Goal: Find specific fact: Find contact information

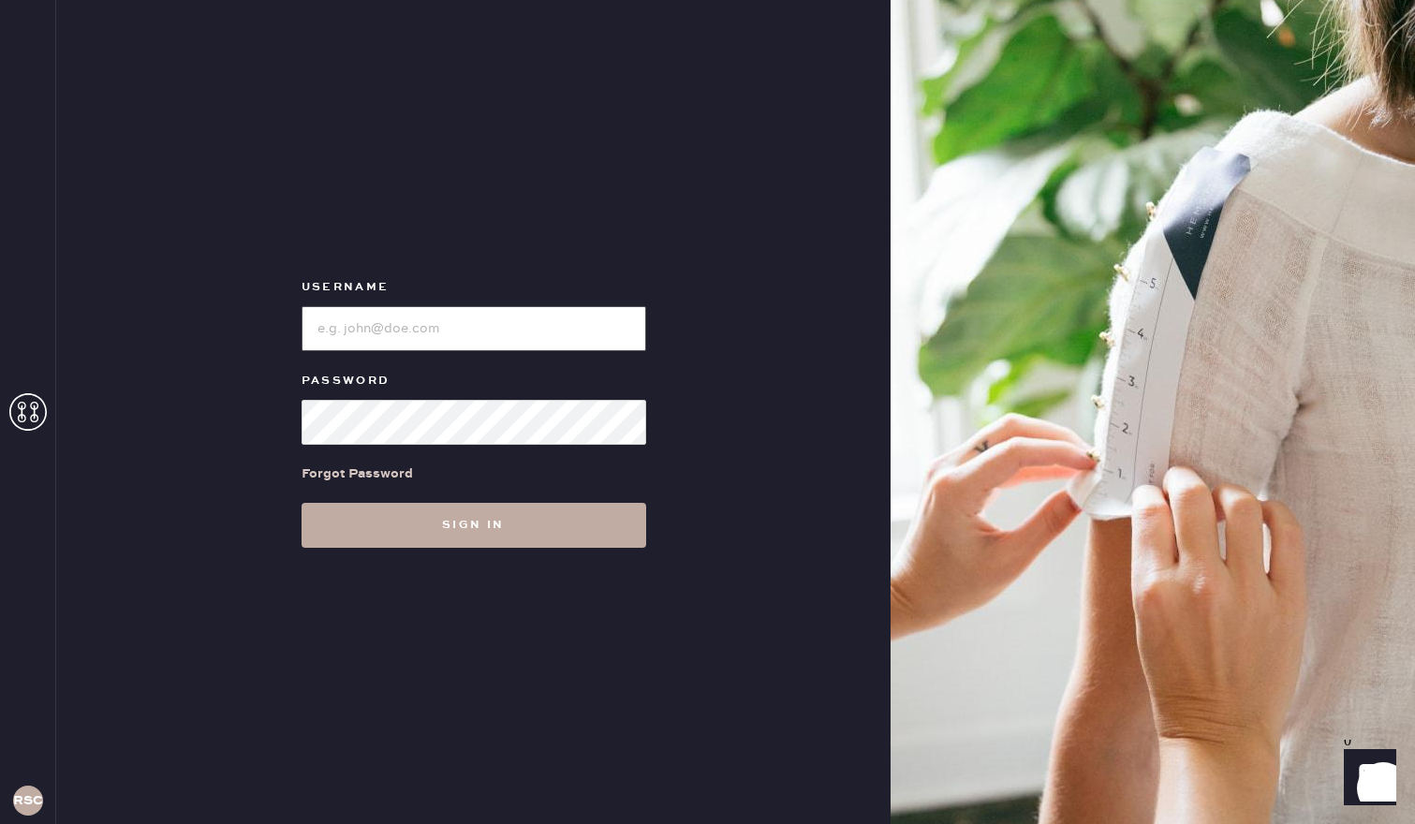
type input "reformationsouthcoastplaza"
click at [452, 537] on button "Sign in" at bounding box center [473, 525] width 345 height 45
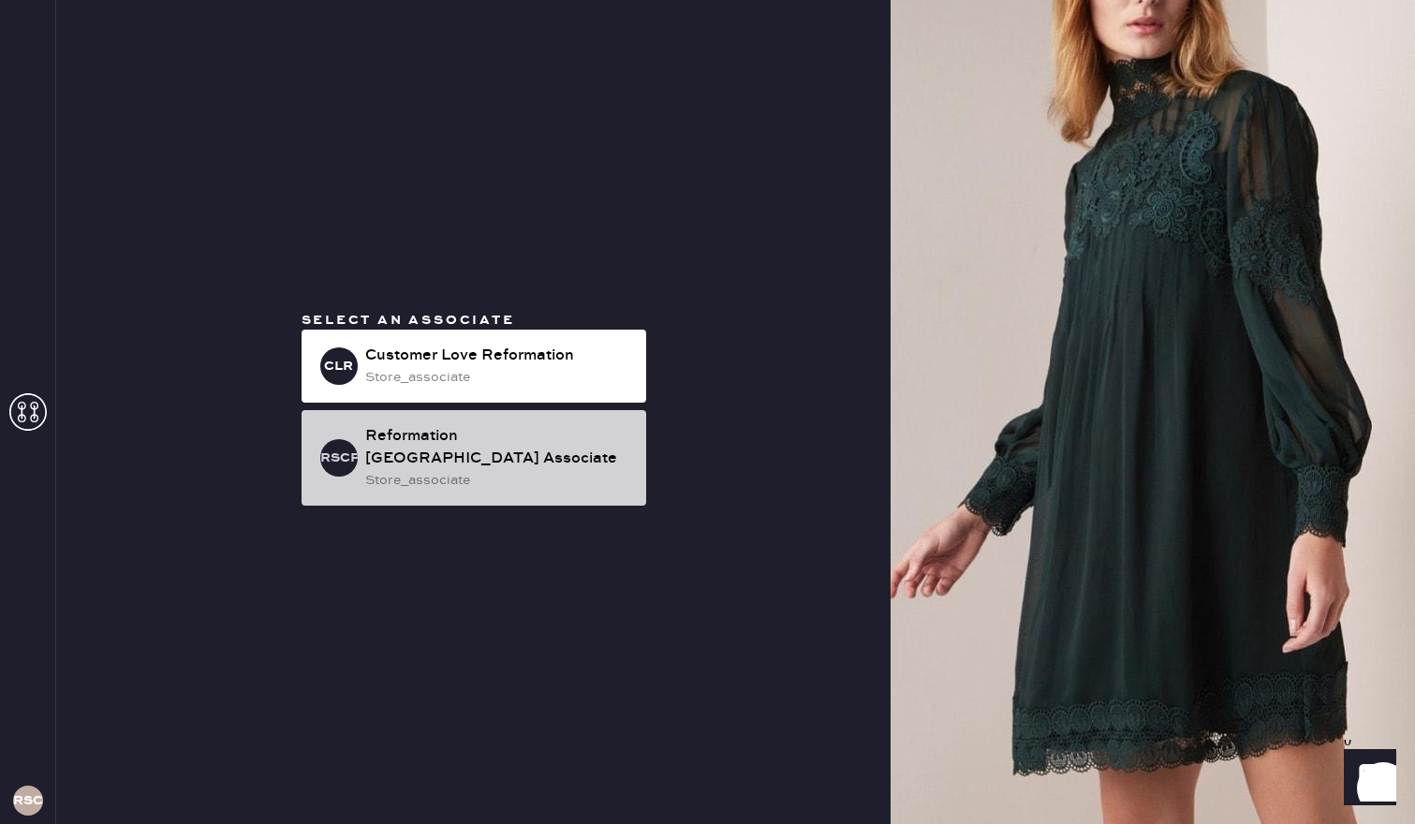
click at [533, 496] on div "RSCPA Reformation [GEOGRAPHIC_DATA] Associate store_associate" at bounding box center [473, 457] width 345 height 95
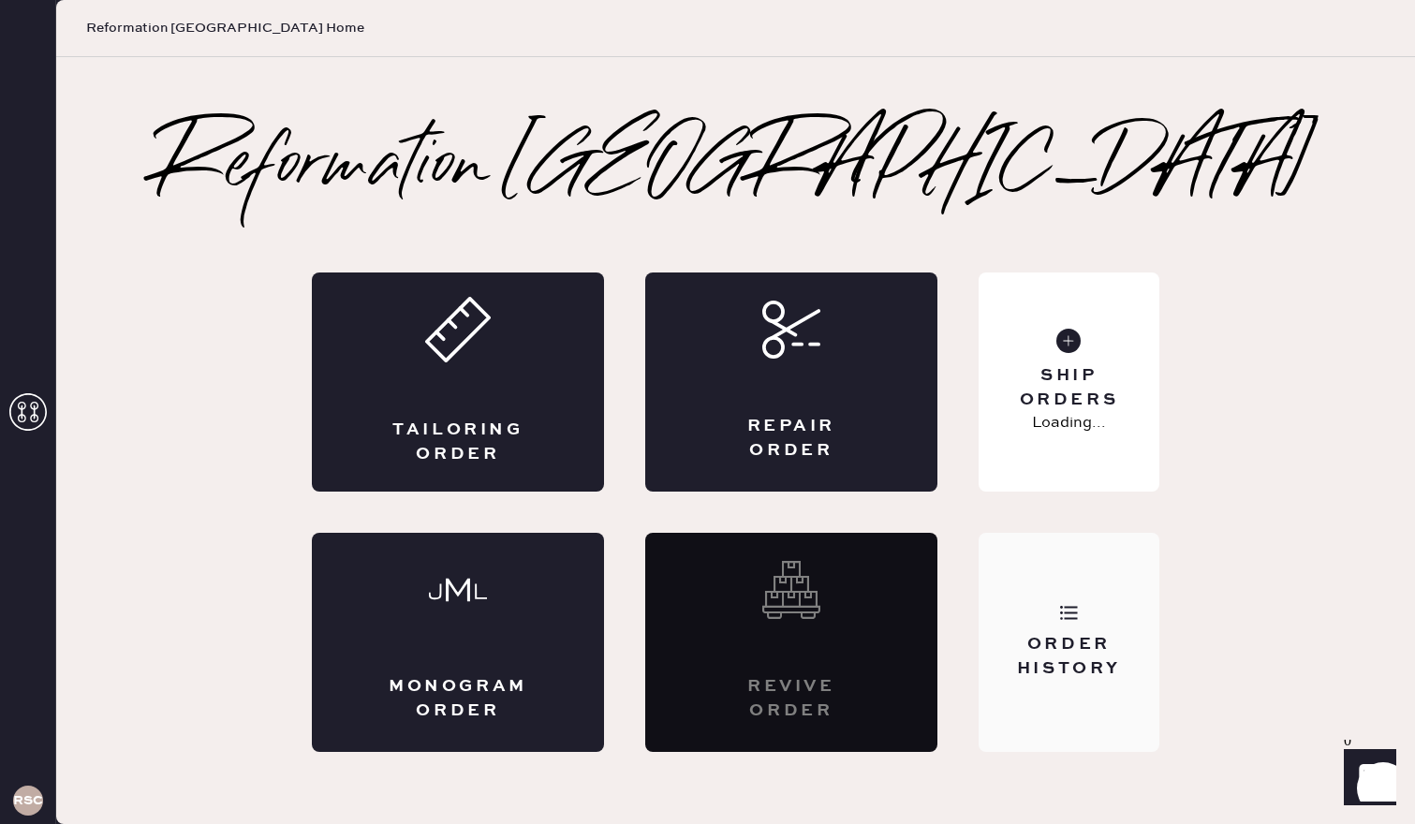
click at [1116, 618] on div "Order History" at bounding box center [1068, 642] width 181 height 219
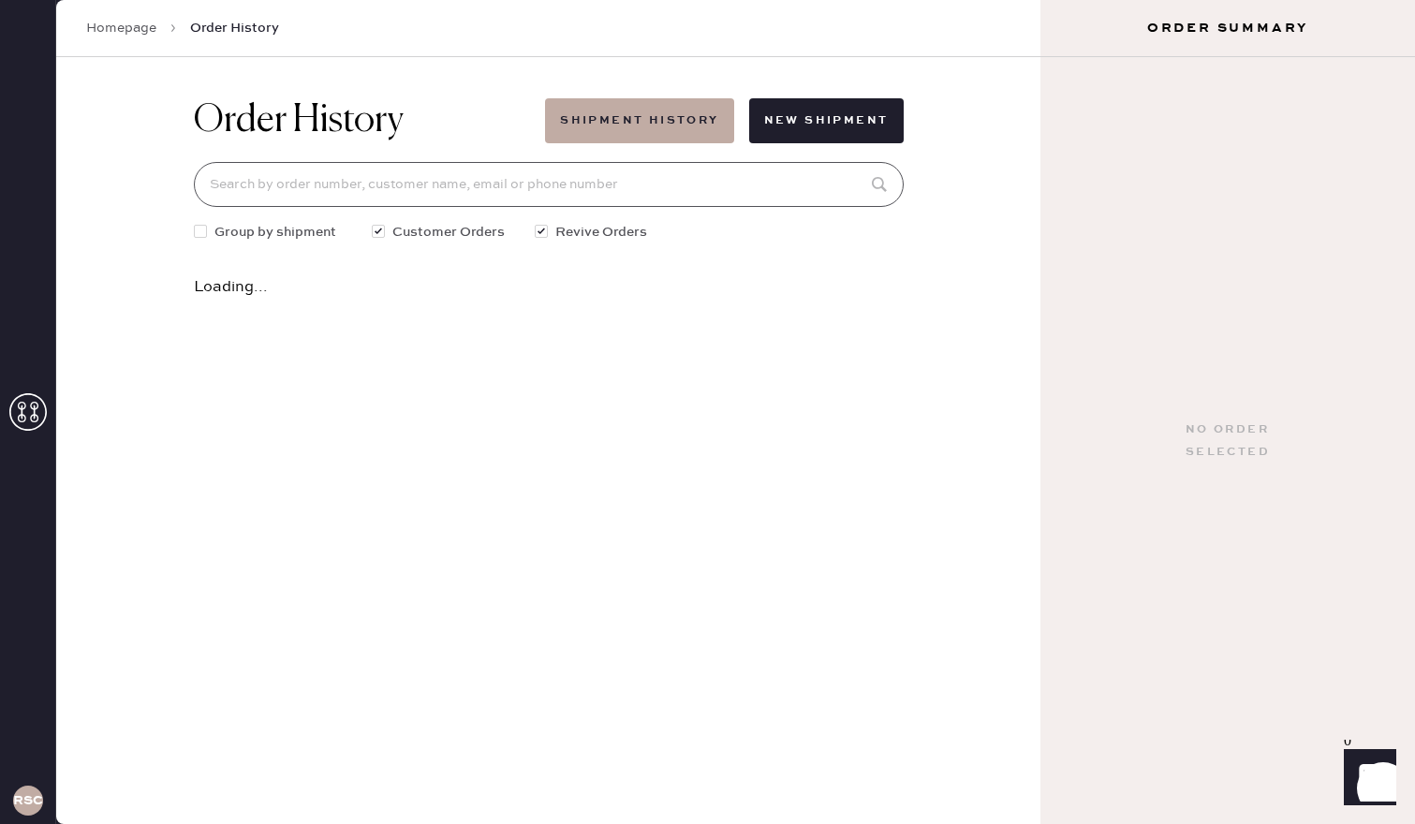
click at [596, 195] on input at bounding box center [549, 184] width 710 height 45
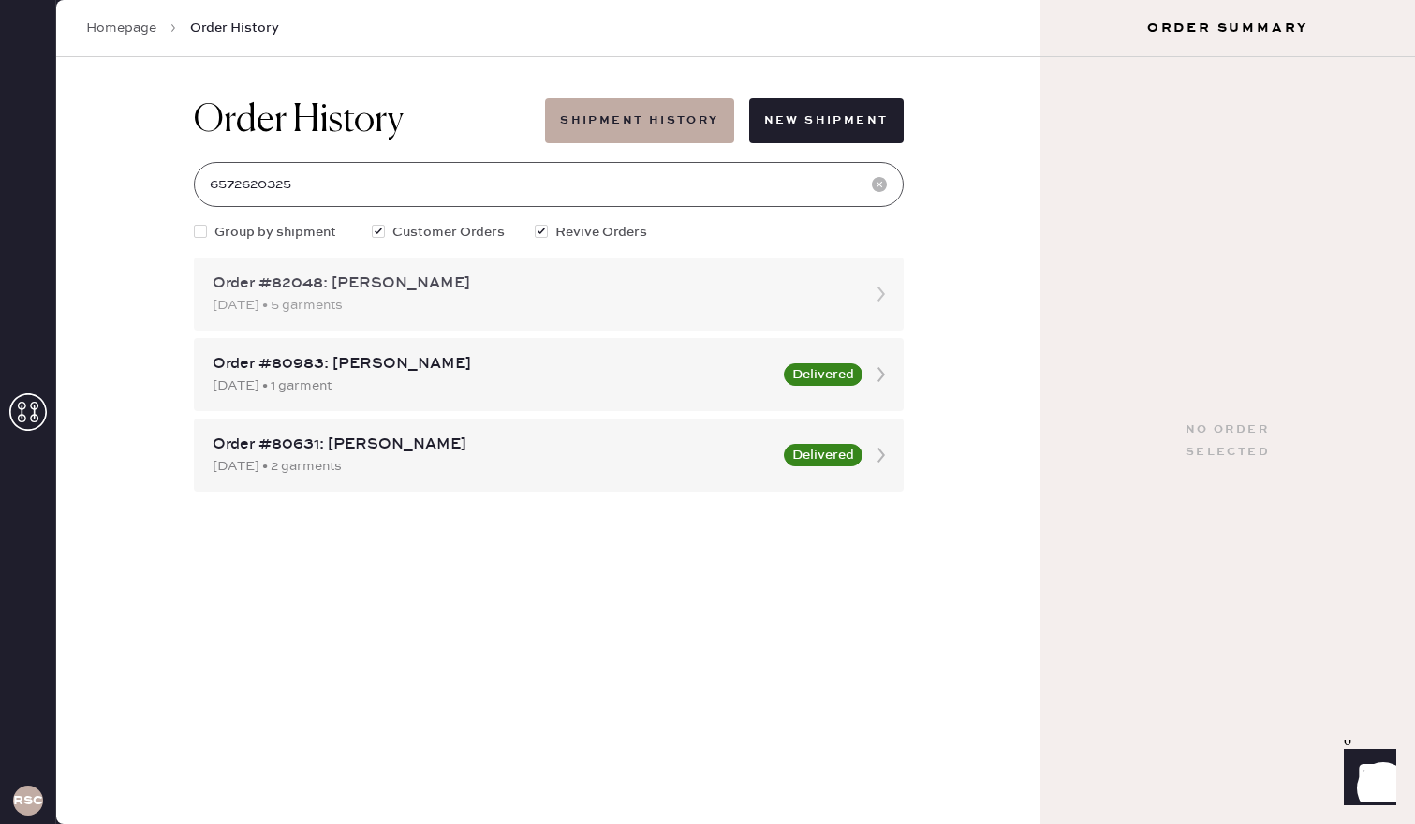
type input "6572620325"
click at [598, 291] on div "Order #82048: [PERSON_NAME]" at bounding box center [532, 283] width 638 height 22
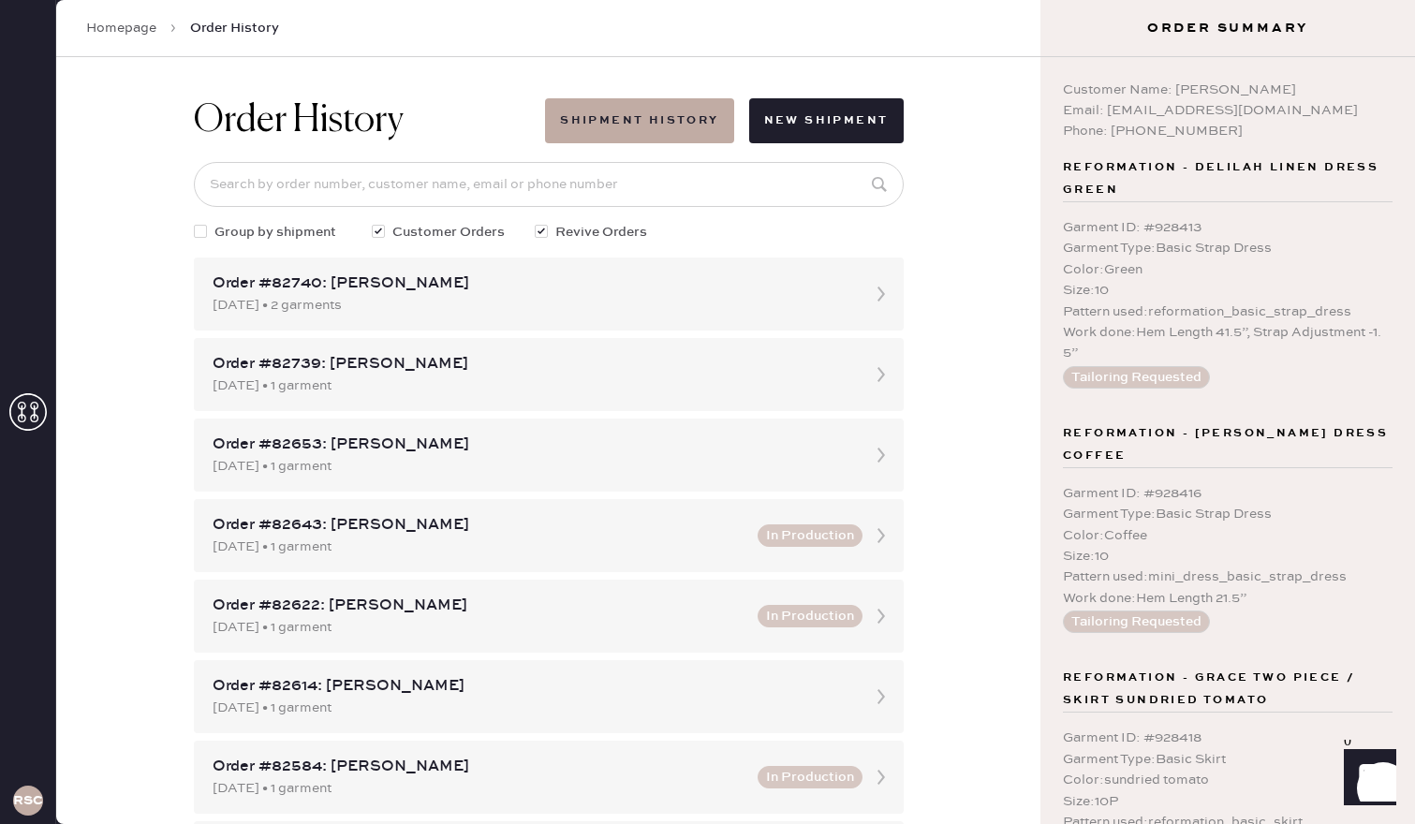
click at [1386, 504] on div "Garment Type : Basic Strap Dress" at bounding box center [1228, 514] width 330 height 21
drag, startPoint x: 1195, startPoint y: 131, endPoint x: 1112, endPoint y: 135, distance: 83.4
click at [1112, 135] on div "Phone: [PHONE_NUMBER]" at bounding box center [1228, 131] width 330 height 21
copy div "6572620325"
click at [359, 183] on input at bounding box center [549, 184] width 710 height 45
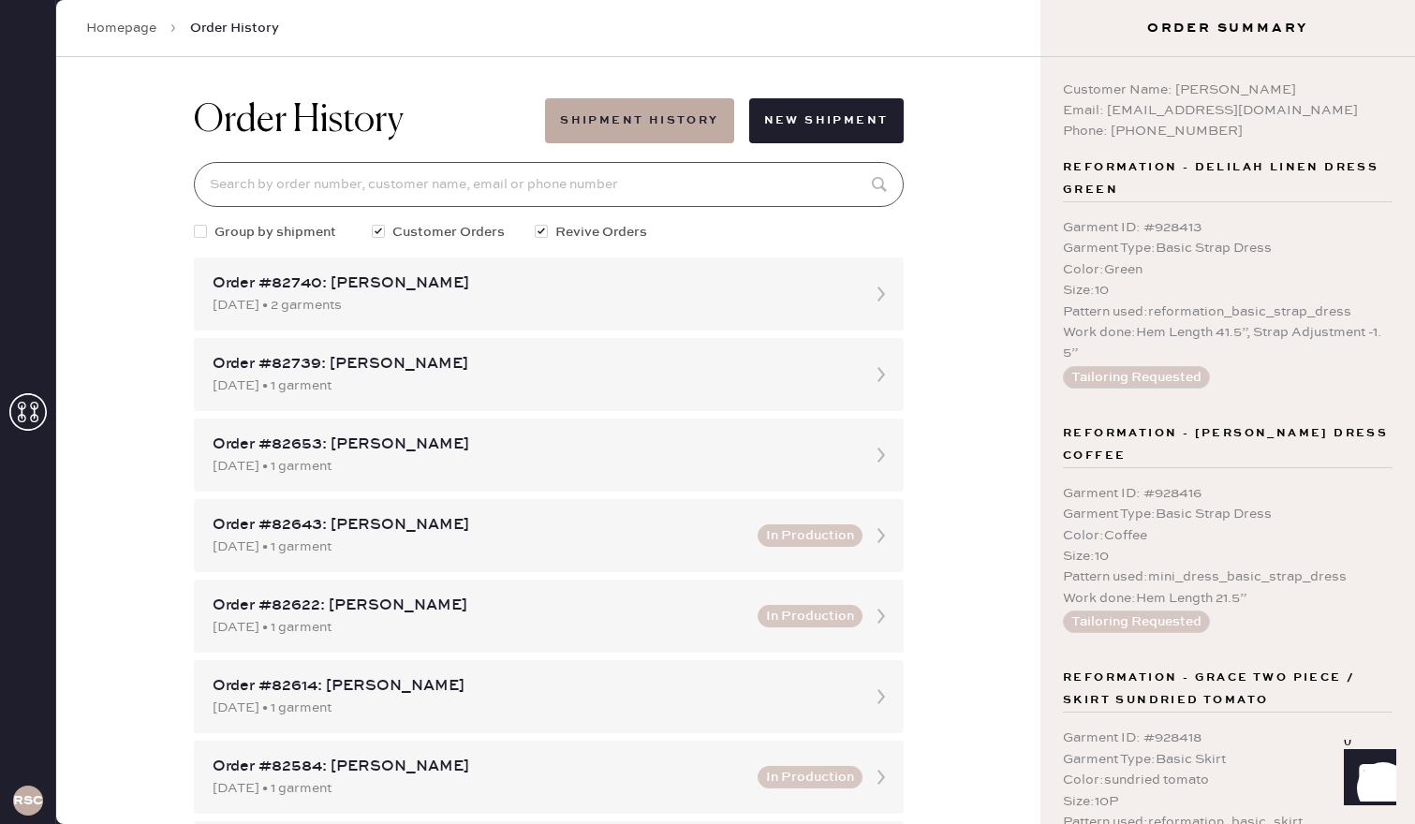
paste input "6572620325"
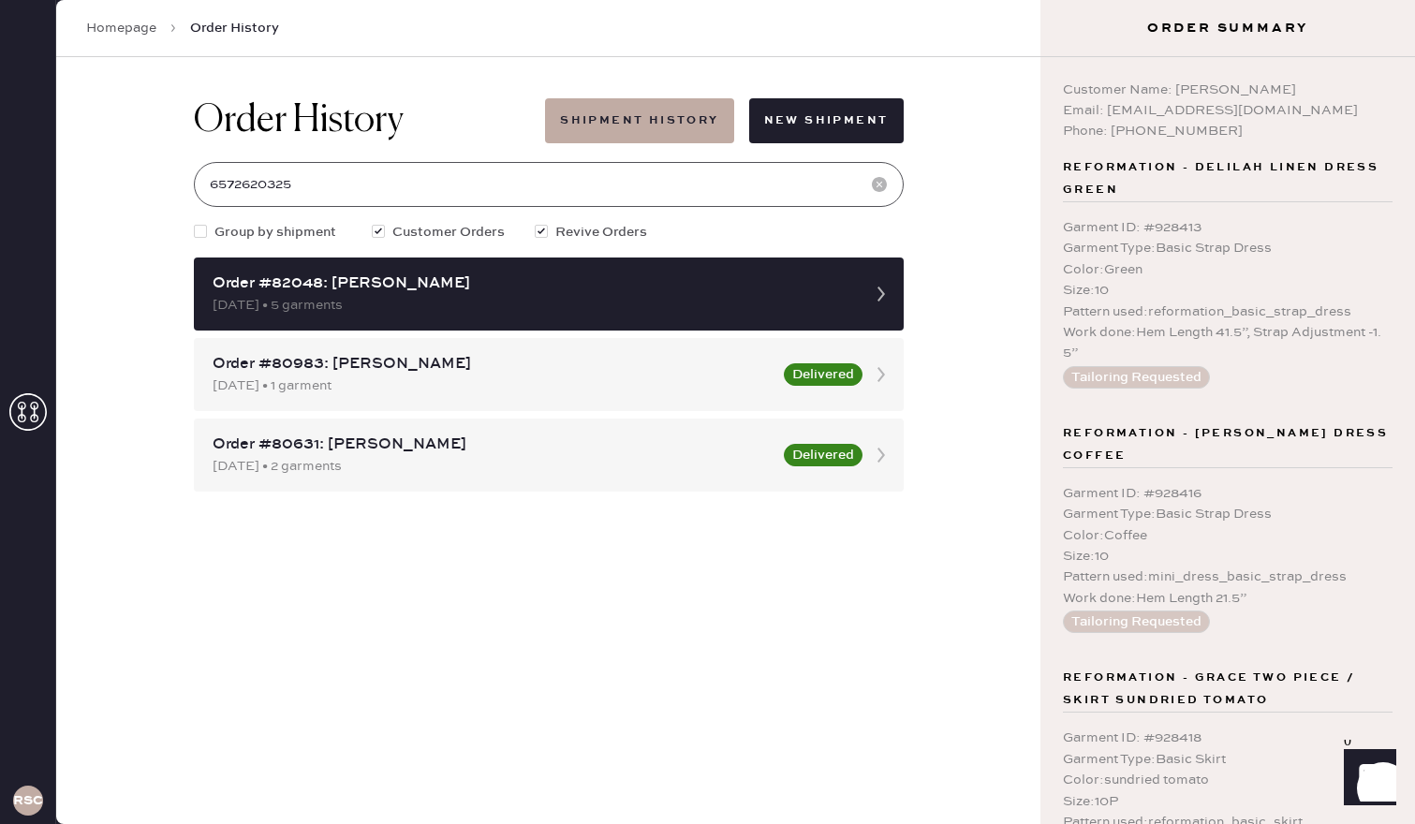
type input "6572620325"
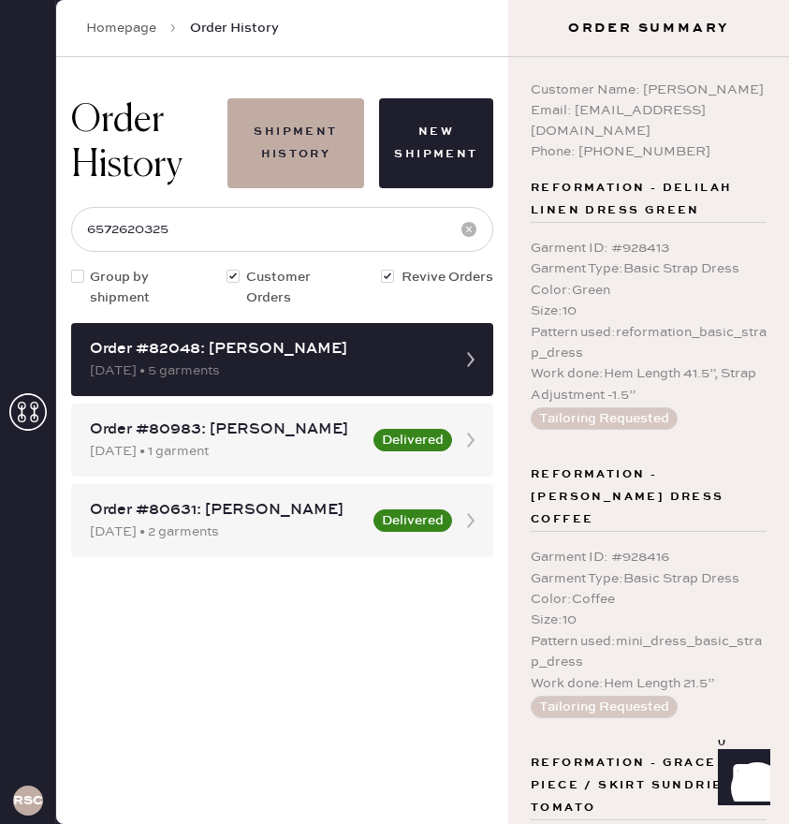
click at [724, 128] on div "Email: [EMAIL_ADDRESS][DOMAIN_NAME]" at bounding box center [649, 120] width 236 height 41
drag, startPoint x: 729, startPoint y: 135, endPoint x: 535, endPoint y: 130, distance: 193.8
click at [535, 130] on div "Email: [EMAIL_ADDRESS][DOMAIN_NAME]" at bounding box center [649, 120] width 236 height 41
click at [696, 119] on div "Email: [EMAIL_ADDRESS][DOMAIN_NAME]" at bounding box center [649, 120] width 236 height 41
drag, startPoint x: 739, startPoint y: 134, endPoint x: 515, endPoint y: 133, distance: 223.7
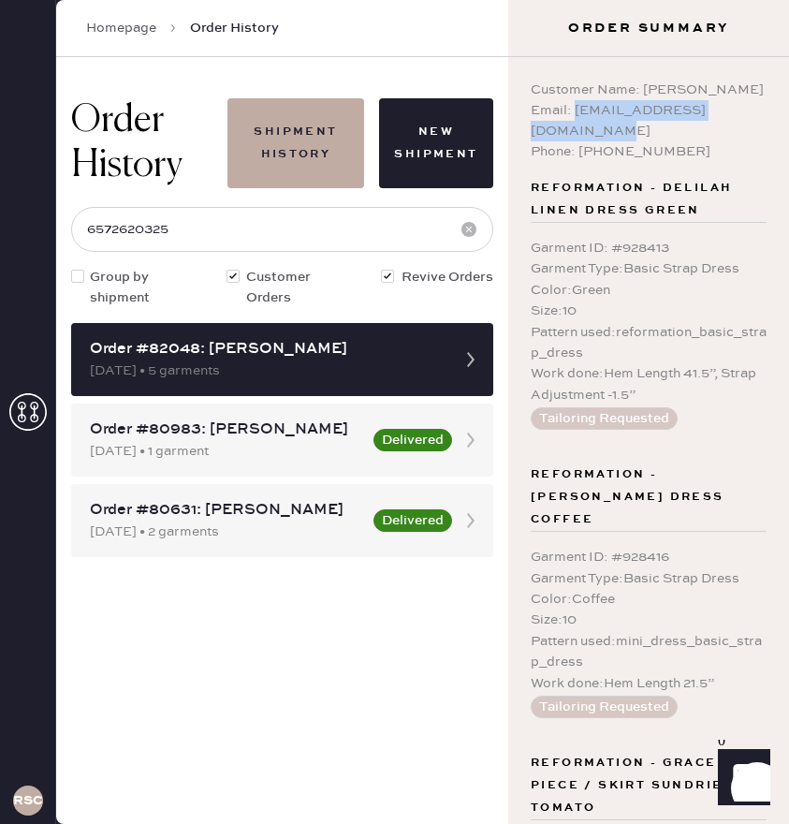
click at [515, 133] on div "Customer Name: [PERSON_NAME] Email: [EMAIL_ADDRESS][DOMAIN_NAME] Phone: [PHONE_…" at bounding box center [648, 440] width 281 height 767
copy div "[EMAIL_ADDRESS][DOMAIN_NAME]"
